Goal: Connect with others: Connect with other users

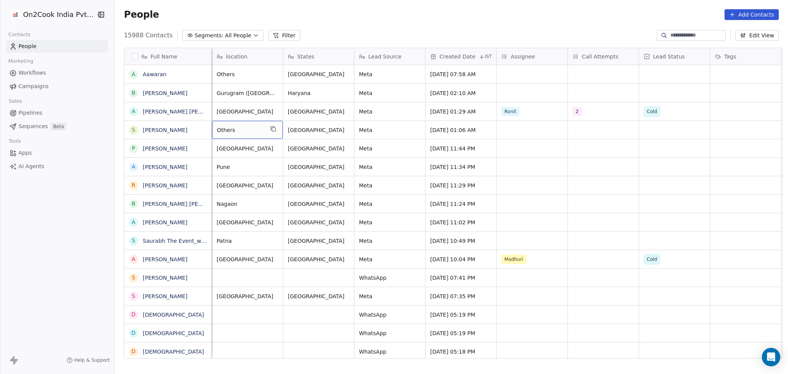
scroll to position [0, 285]
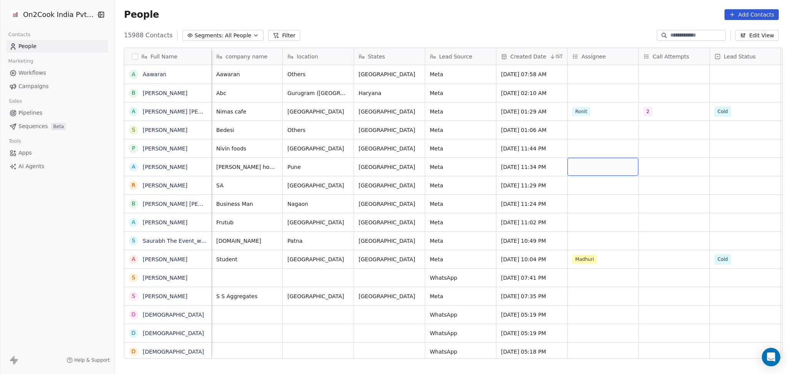
click at [579, 167] on div "grid" at bounding box center [603, 167] width 71 height 18
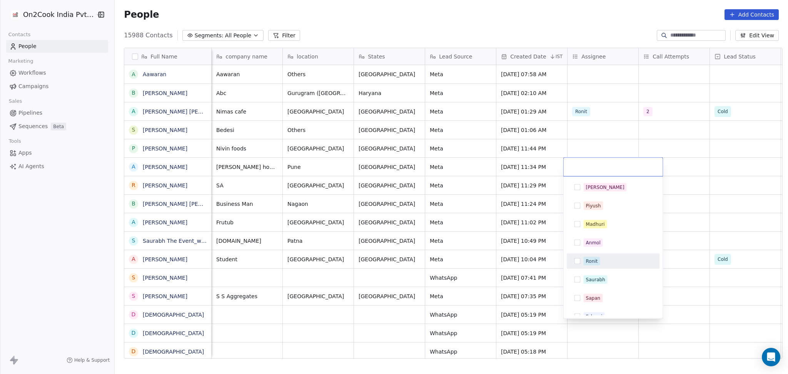
click at [606, 266] on div "Ronit" at bounding box center [613, 261] width 87 height 12
click at [733, 210] on html "On2Cook India Pvt. Ltd. Contacts People Marketing Workflows Campaigns Sales Pip…" at bounding box center [394, 187] width 788 height 374
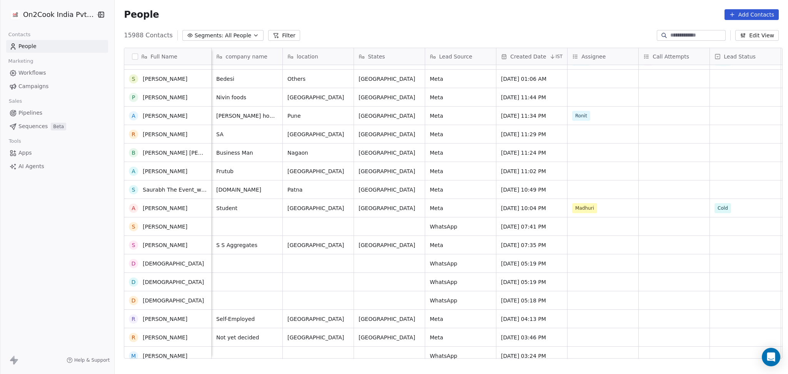
scroll to position [154, 0]
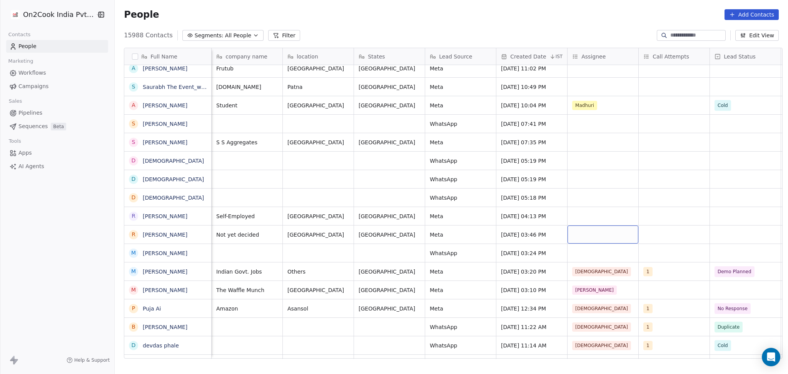
click at [586, 237] on div "grid" at bounding box center [603, 235] width 71 height 18
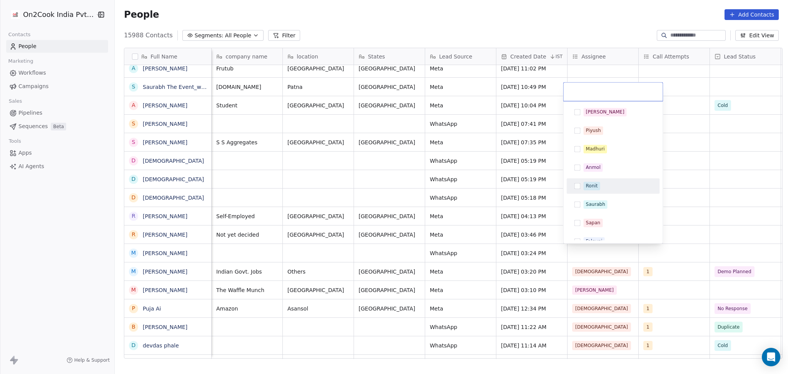
click at [596, 182] on span "Ronit" at bounding box center [592, 186] width 17 height 8
click at [670, 176] on html "On2Cook India Pvt. Ltd. Contacts People Marketing Workflows Campaigns Sales Pip…" at bounding box center [394, 187] width 788 height 374
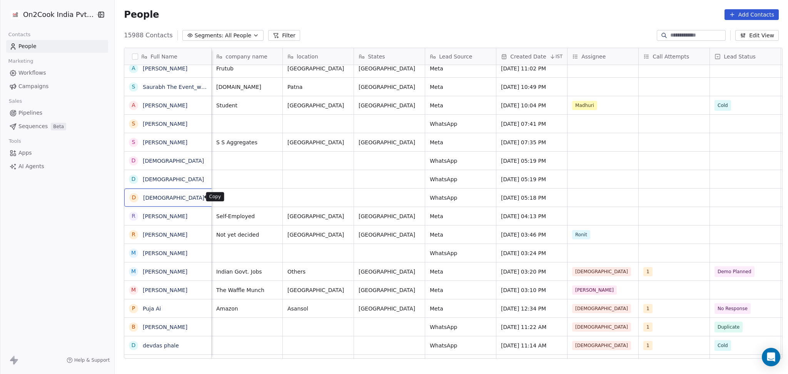
click at [209, 198] on button "grid" at bounding box center [213, 196] width 9 height 9
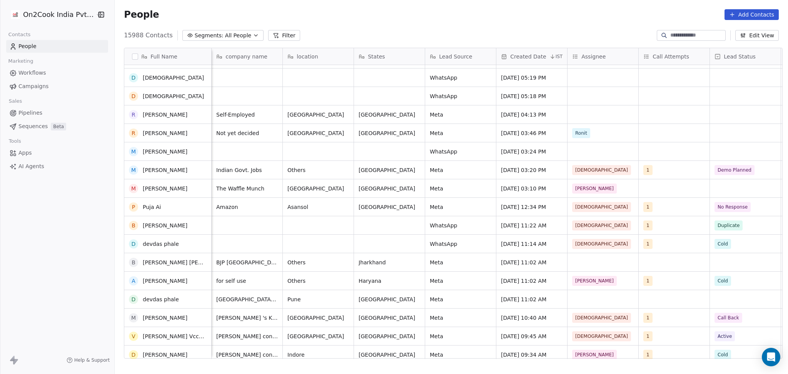
scroll to position [256, 0]
click at [591, 299] on div "grid" at bounding box center [603, 299] width 71 height 18
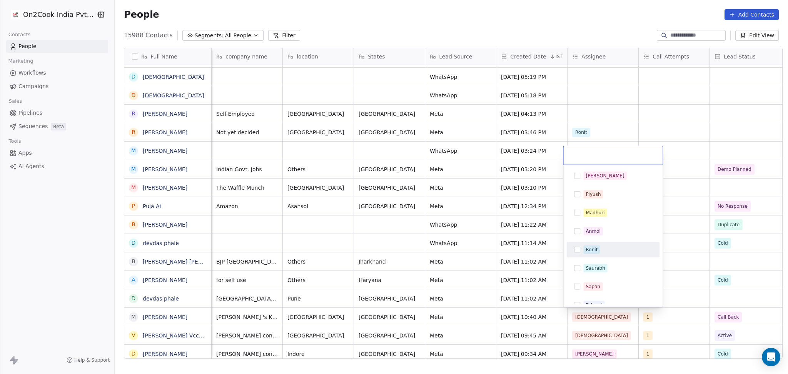
click at [584, 249] on span "Ronit" at bounding box center [592, 250] width 17 height 8
click at [671, 248] on html "On2Cook India Pvt. Ltd. Contacts People Marketing Workflows Campaigns Sales Pip…" at bounding box center [394, 187] width 788 height 374
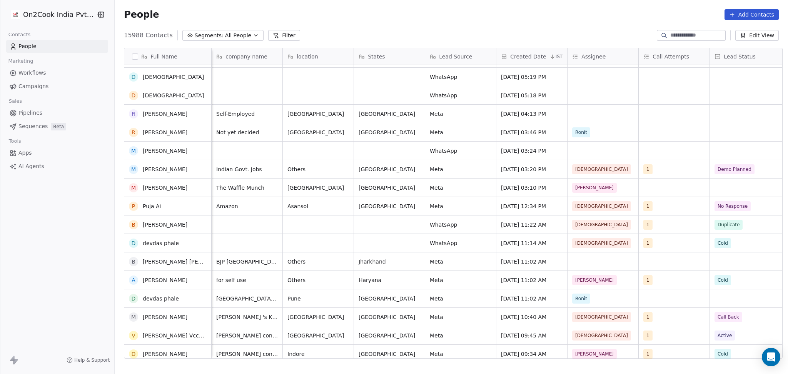
scroll to position [0, 0]
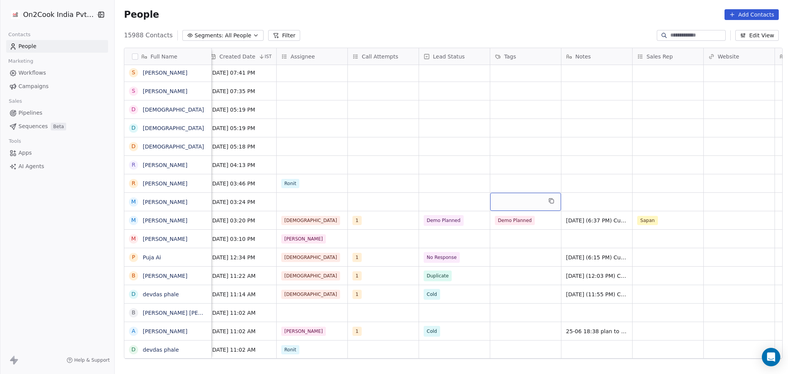
click at [498, 199] on div "grid" at bounding box center [525, 202] width 71 height 18
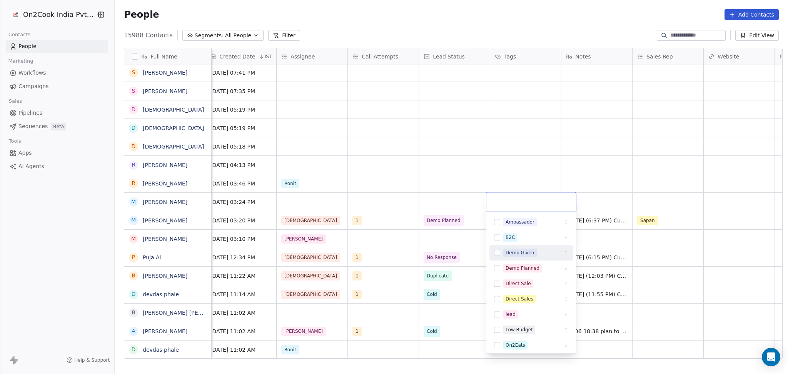
click at [460, 199] on html "On2Cook India Pvt. Ltd. Contacts People Marketing Workflows Campaigns Sales Pip…" at bounding box center [394, 187] width 788 height 374
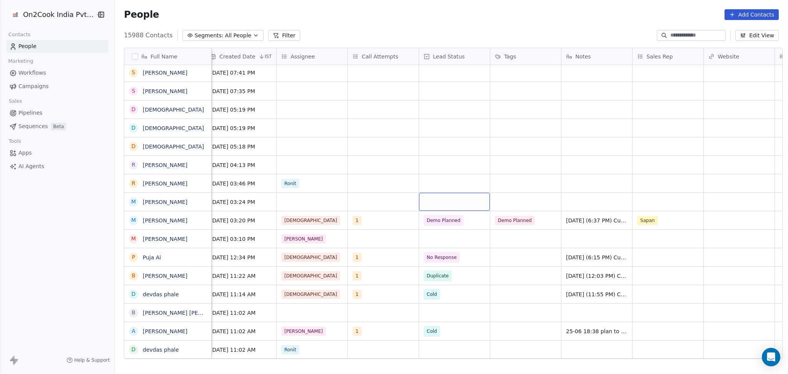
click at [460, 199] on div "grid" at bounding box center [454, 202] width 71 height 18
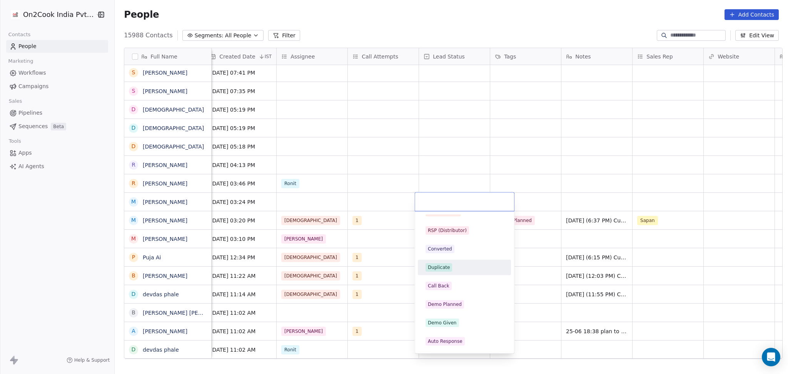
click at [450, 267] on span "Duplicate" at bounding box center [439, 267] width 27 height 8
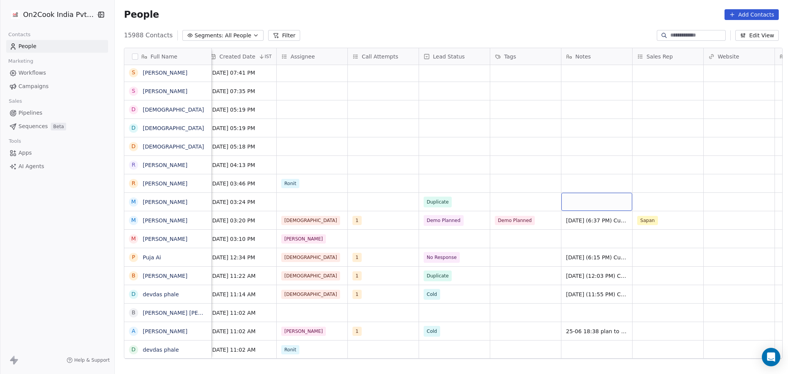
click at [577, 201] on div "grid" at bounding box center [597, 202] width 71 height 18
type textarea "**********"
click at [310, 196] on html "On2Cook India Pvt. Ltd. Contacts People Marketing Workflows Campaigns Sales Pip…" at bounding box center [394, 187] width 788 height 374
click at [293, 199] on div "grid" at bounding box center [312, 202] width 71 height 18
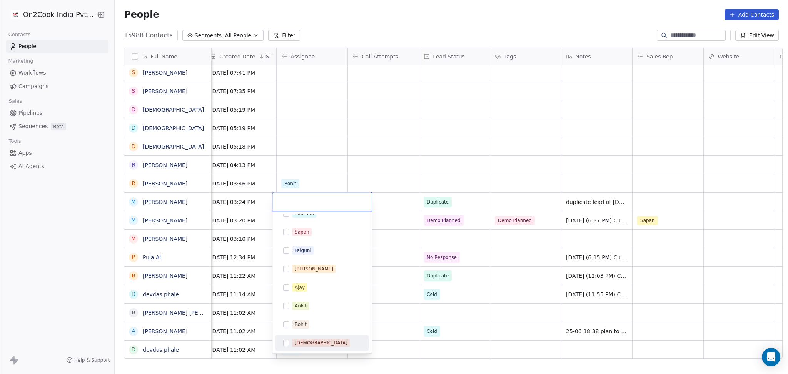
click at [298, 347] on div "[DEMOGRAPHIC_DATA]" at bounding box center [322, 343] width 87 height 12
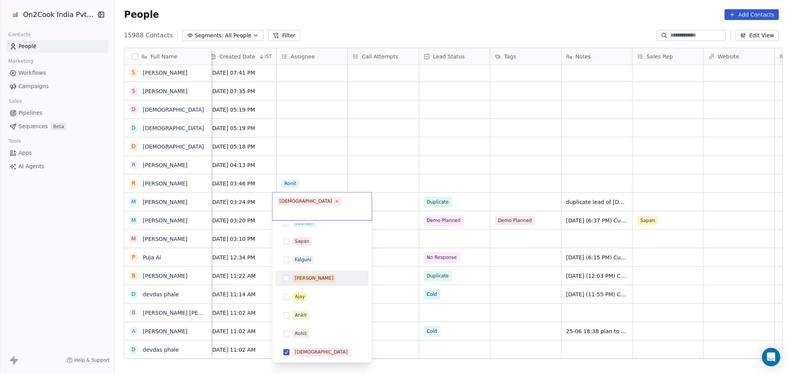
click at [383, 199] on html "On2Cook India Pvt. Ltd. Contacts People Marketing Workflows Campaigns Sales Pip…" at bounding box center [394, 187] width 788 height 374
